Goal: Navigation & Orientation: Find specific page/section

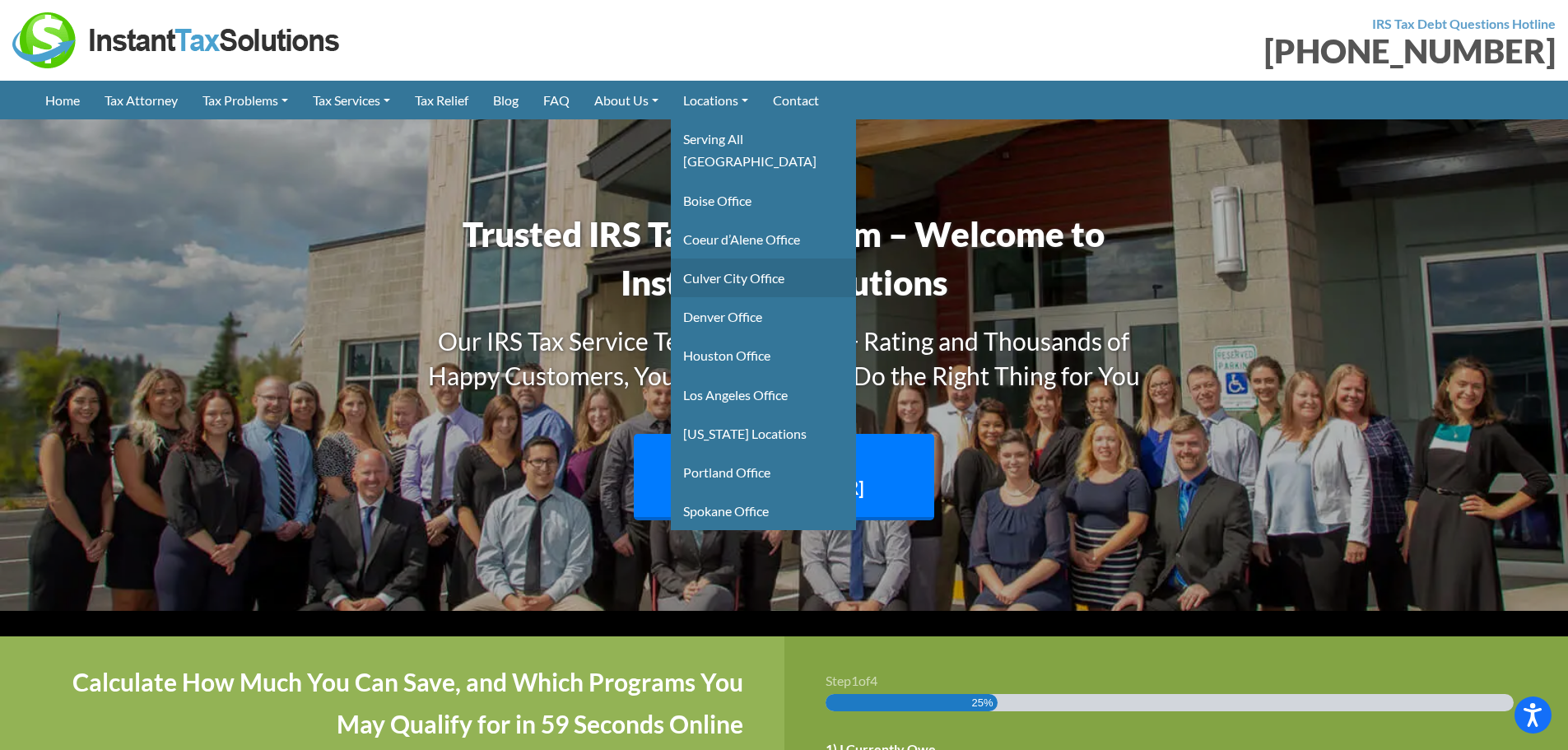
click at [756, 258] on link "Culver City Office" at bounding box center [763, 277] width 185 height 39
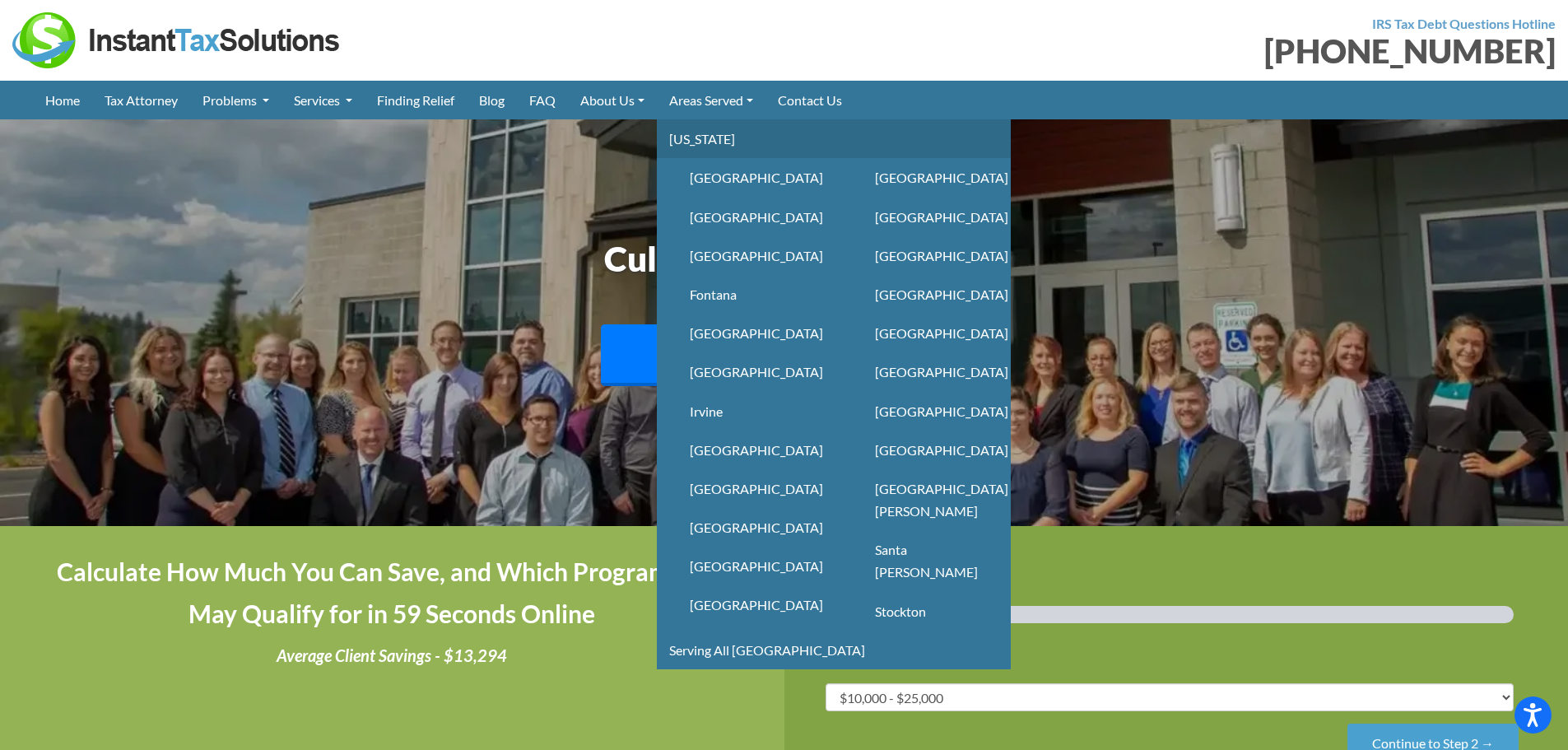
click at [722, 142] on link "[US_STATE]" at bounding box center [834, 138] width 354 height 39
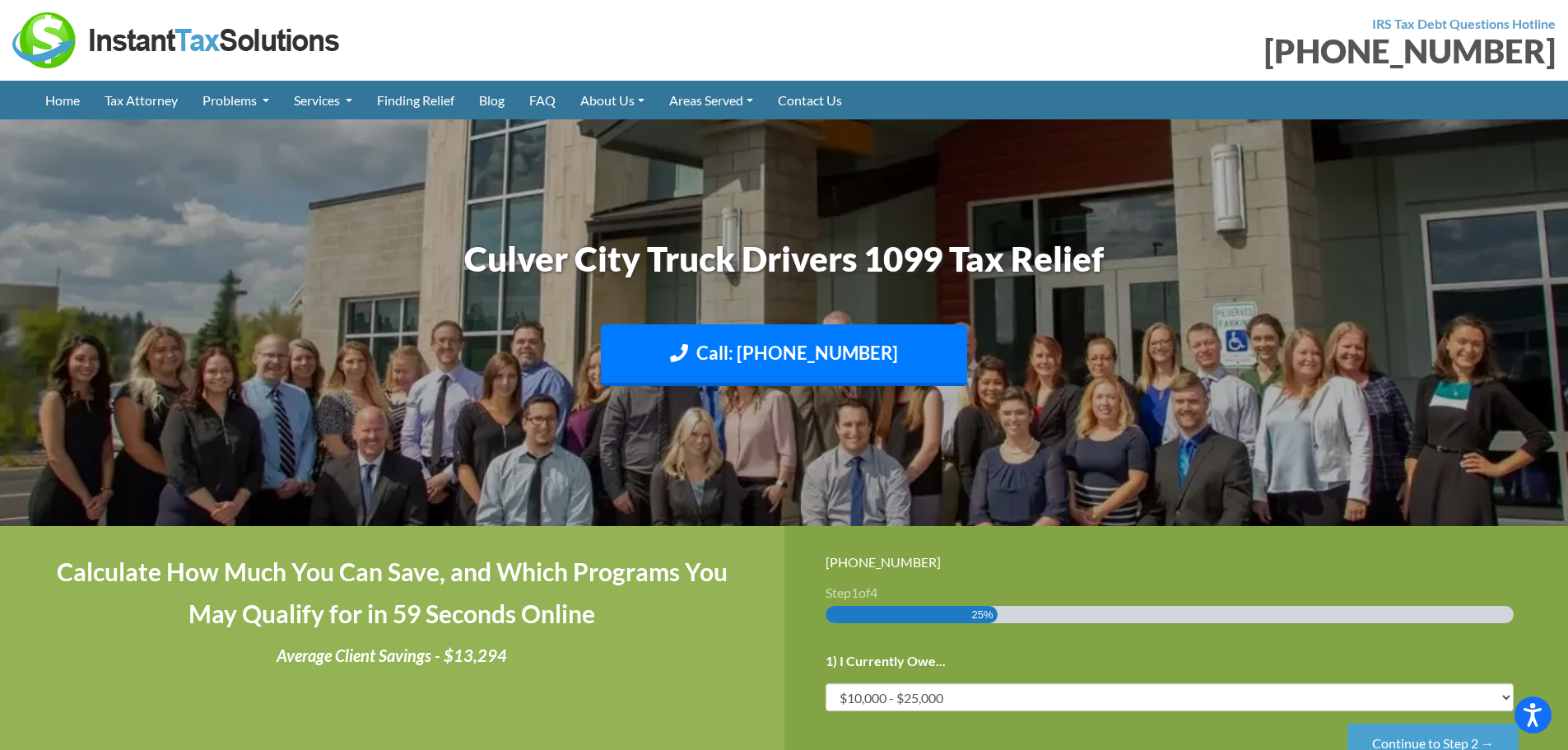
click at [42, 319] on img at bounding box center [784, 322] width 1568 height 933
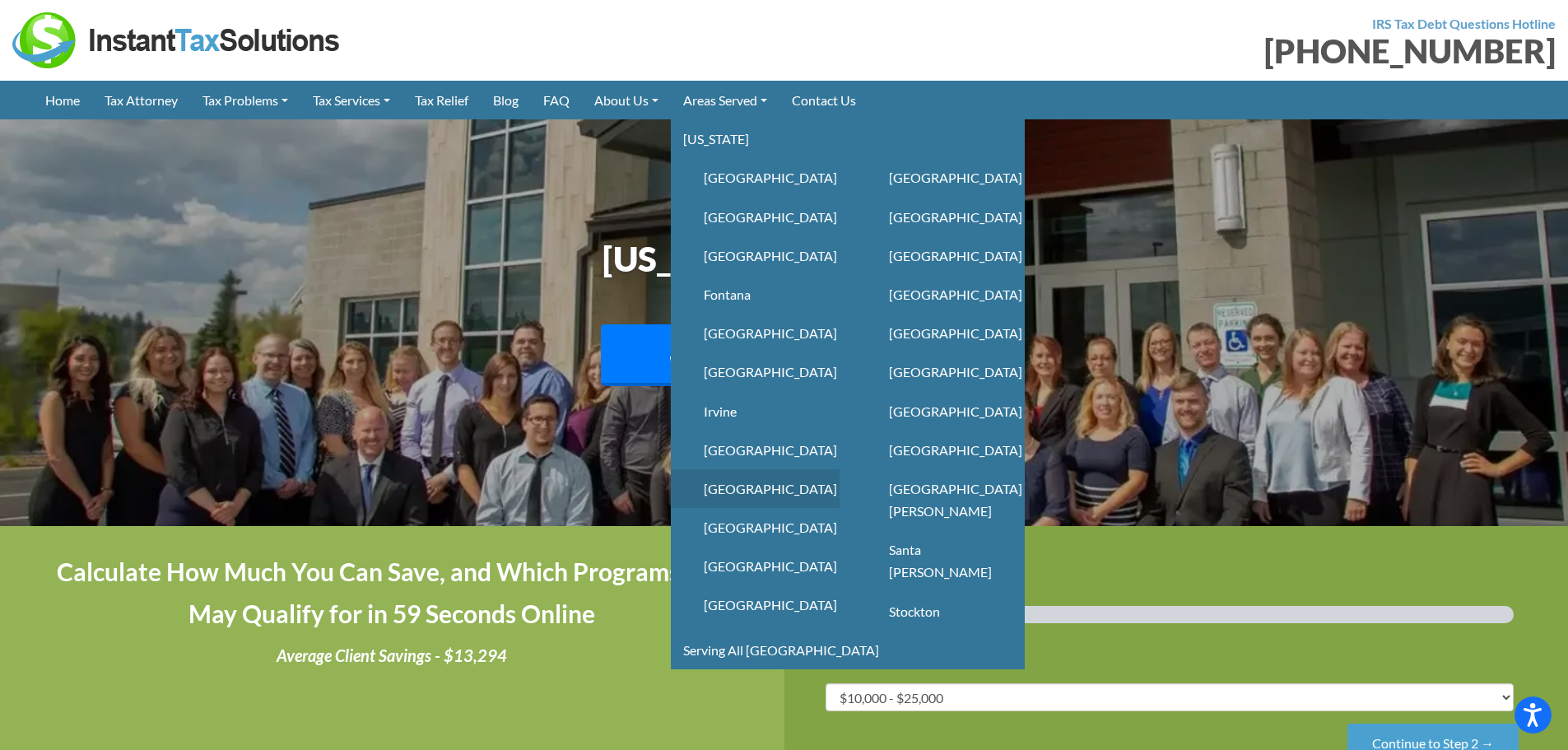
click at [753, 495] on link "[GEOGRAPHIC_DATA]" at bounding box center [755, 488] width 169 height 39
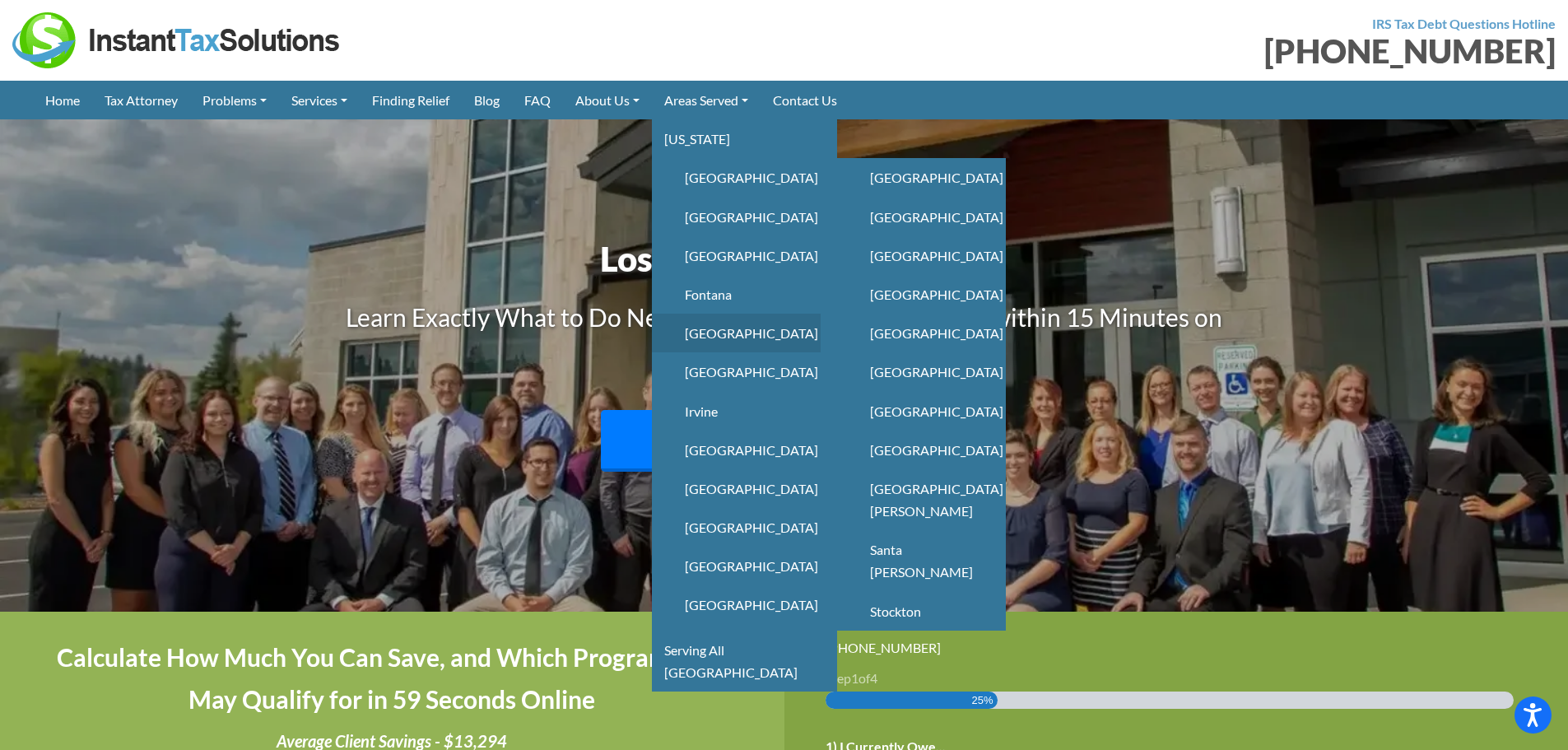
click at [747, 334] on link "[GEOGRAPHIC_DATA]" at bounding box center [736, 332] width 169 height 39
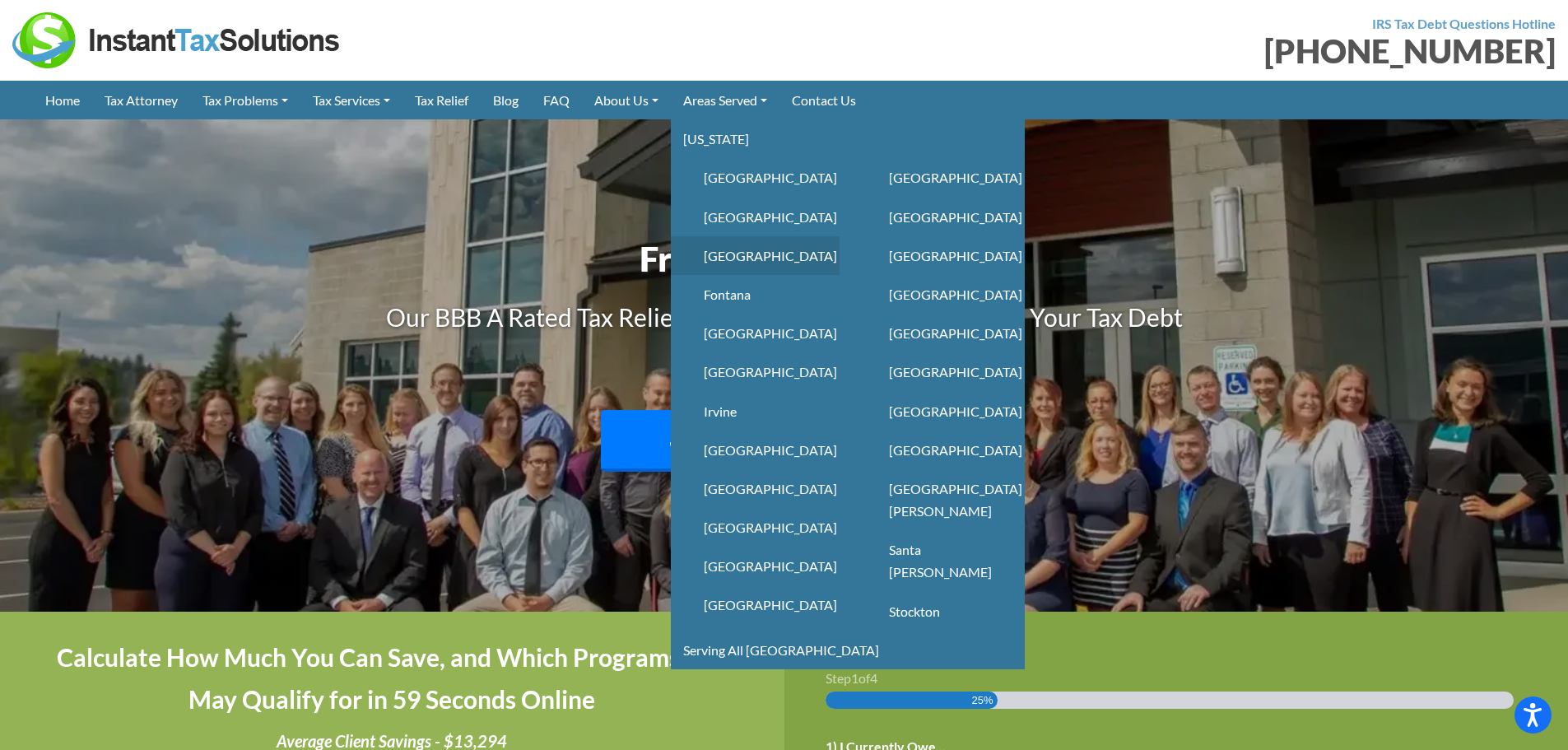
click at [771, 252] on link "[GEOGRAPHIC_DATA]" at bounding box center [755, 255] width 169 height 39
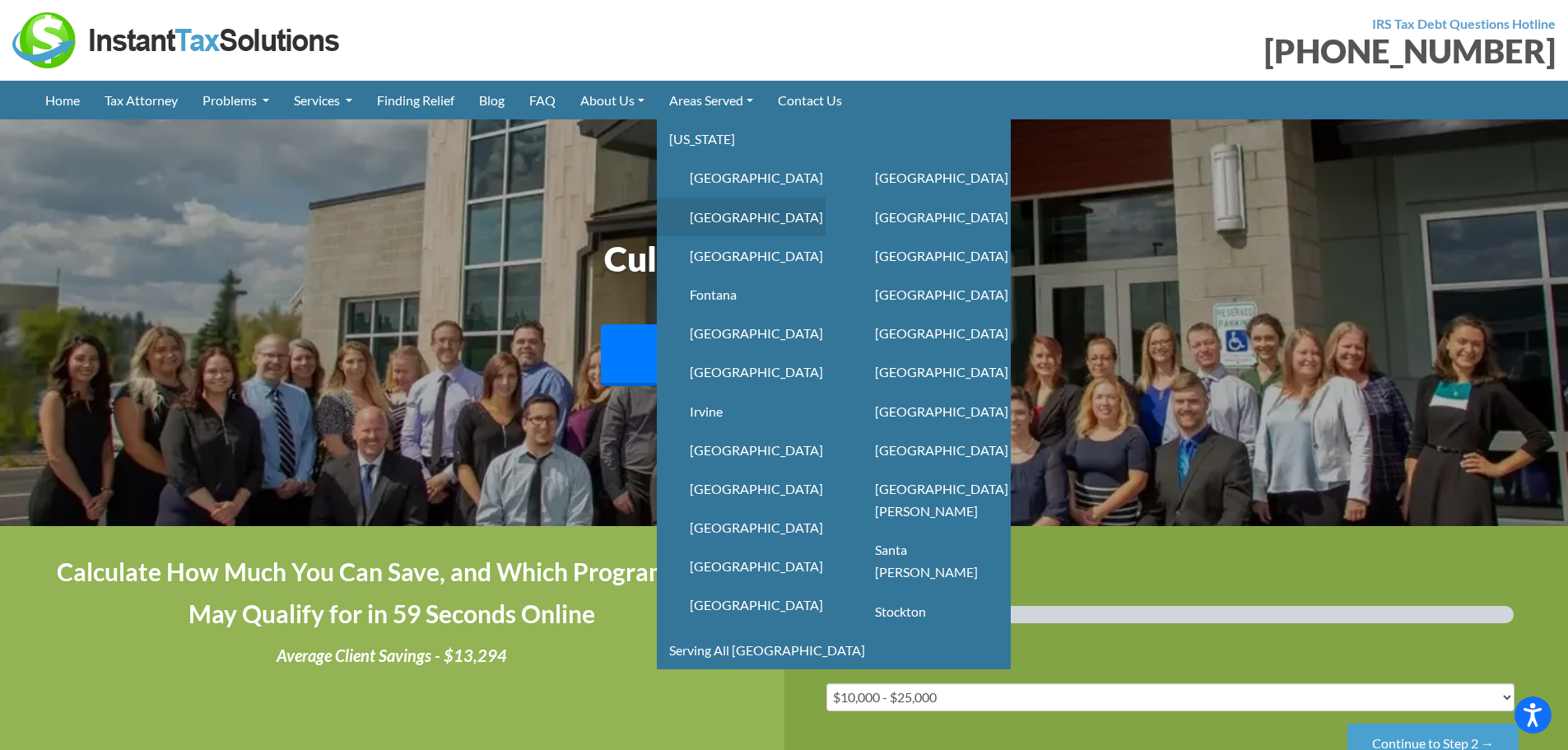
click at [736, 219] on link "[GEOGRAPHIC_DATA]" at bounding box center [741, 217] width 169 height 39
